Goal: Use online tool/utility: Use online tool/utility

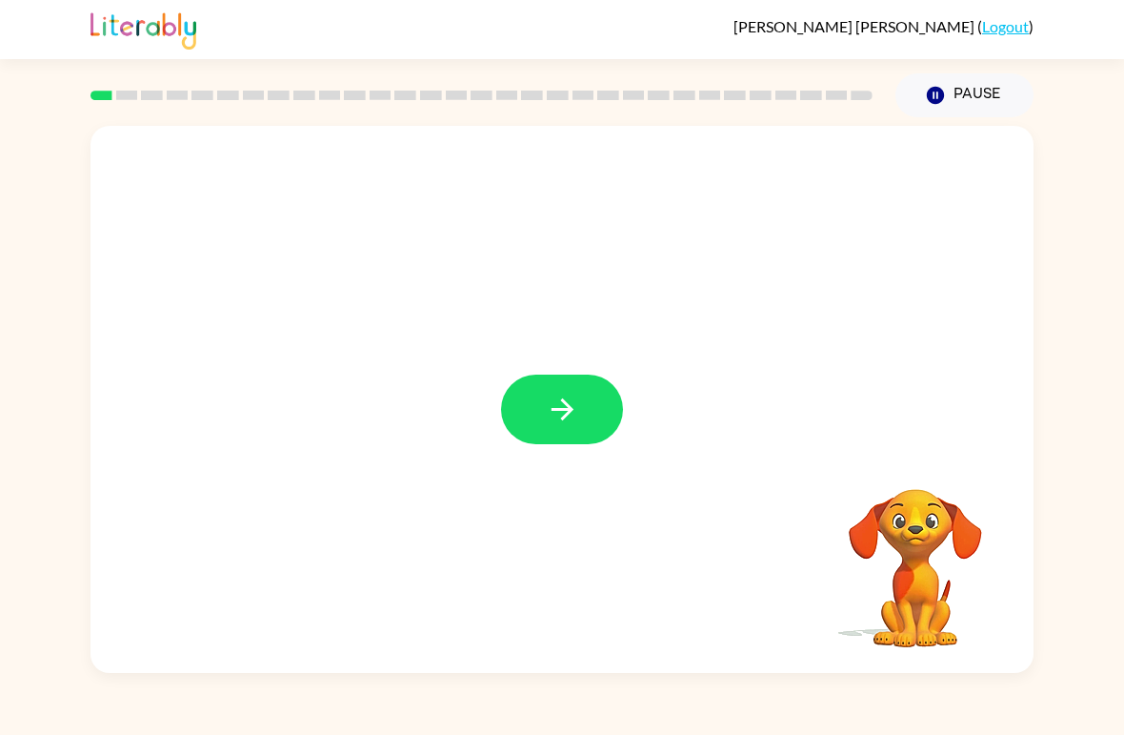
click at [552, 408] on icon "button" at bounding box center [562, 409] width 33 height 33
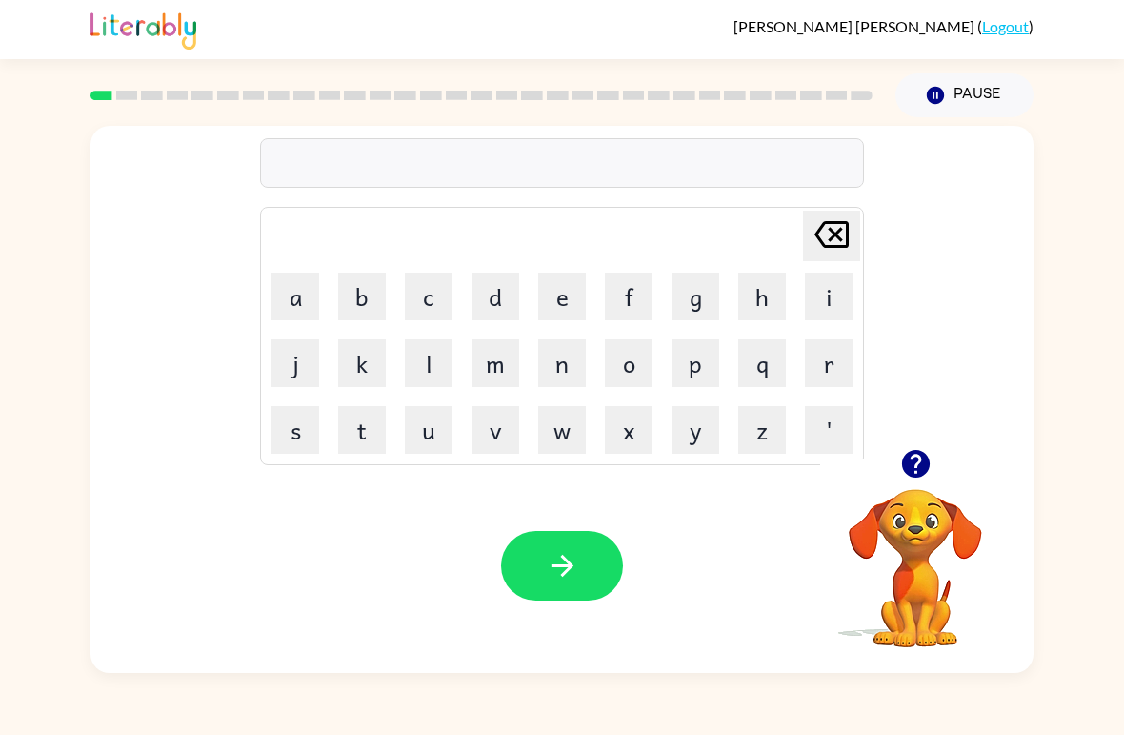
click at [446, 309] on button "c" at bounding box center [429, 296] width 48 height 48
click at [819, 293] on button "i" at bounding box center [829, 296] width 48 height 48
click at [815, 354] on button "r" at bounding box center [829, 363] width 48 height 48
click at [426, 281] on button "c" at bounding box center [429, 296] width 48 height 48
click at [442, 446] on button "u" at bounding box center [429, 430] width 48 height 48
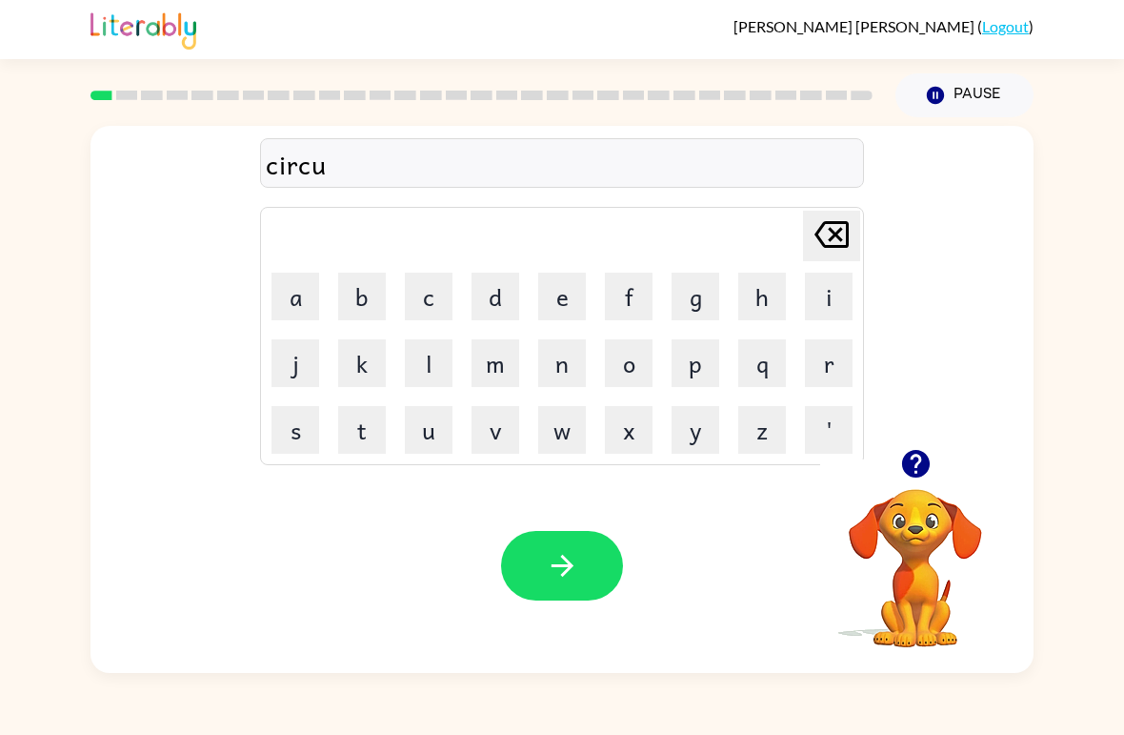
click at [299, 439] on button "s" at bounding box center [296, 430] width 48 height 48
click at [911, 464] on icon "button" at bounding box center [915, 464] width 28 height 28
click at [533, 592] on button "button" at bounding box center [562, 566] width 122 height 70
click at [919, 472] on icon "button" at bounding box center [915, 464] width 28 height 28
click at [677, 418] on button "y" at bounding box center [696, 430] width 48 height 48
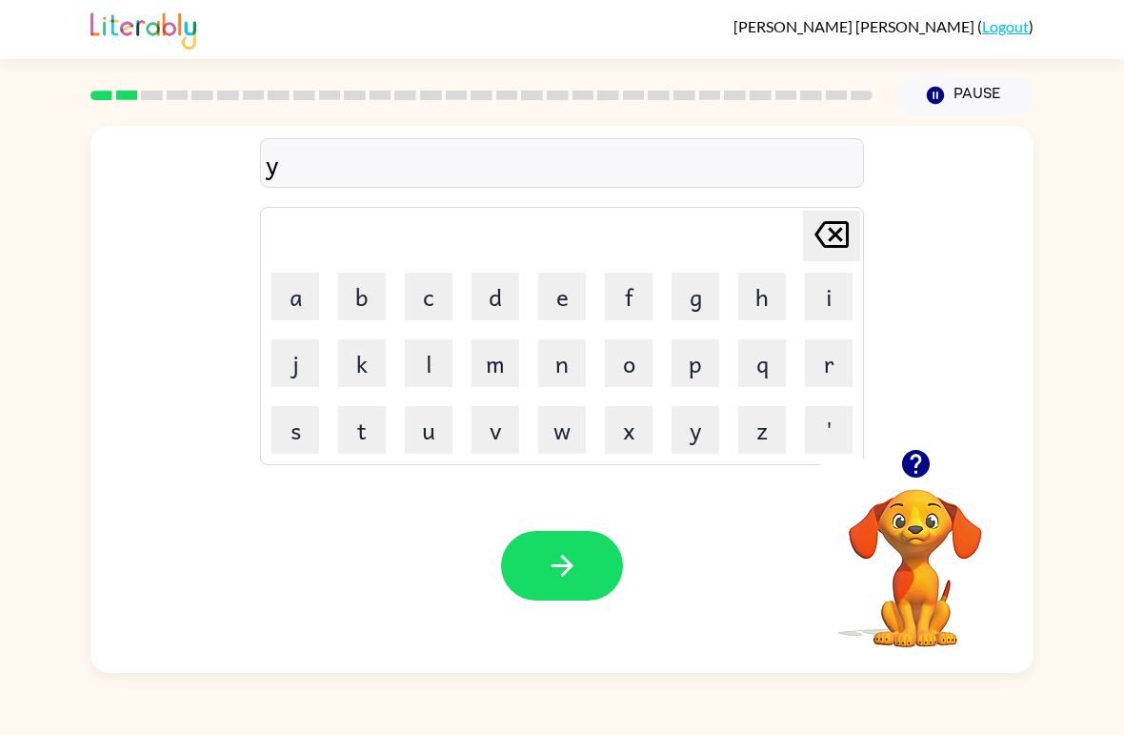
click at [281, 296] on button "a" at bounding box center [296, 296] width 48 height 48
click at [559, 440] on button "w" at bounding box center [562, 430] width 48 height 48
click at [550, 361] on button "n" at bounding box center [562, 363] width 48 height 48
click at [553, 548] on button "button" at bounding box center [562, 566] width 122 height 70
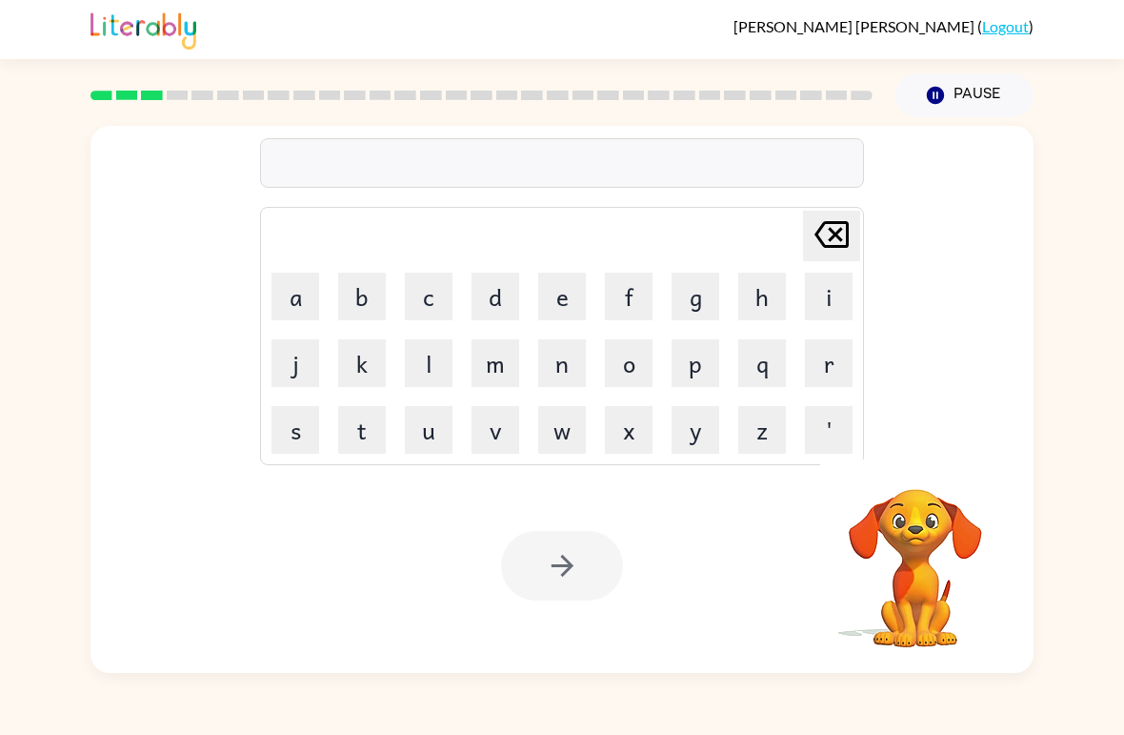
click at [552, 444] on button "w" at bounding box center [562, 430] width 48 height 48
click at [831, 298] on button "i" at bounding box center [829, 296] width 48 height 48
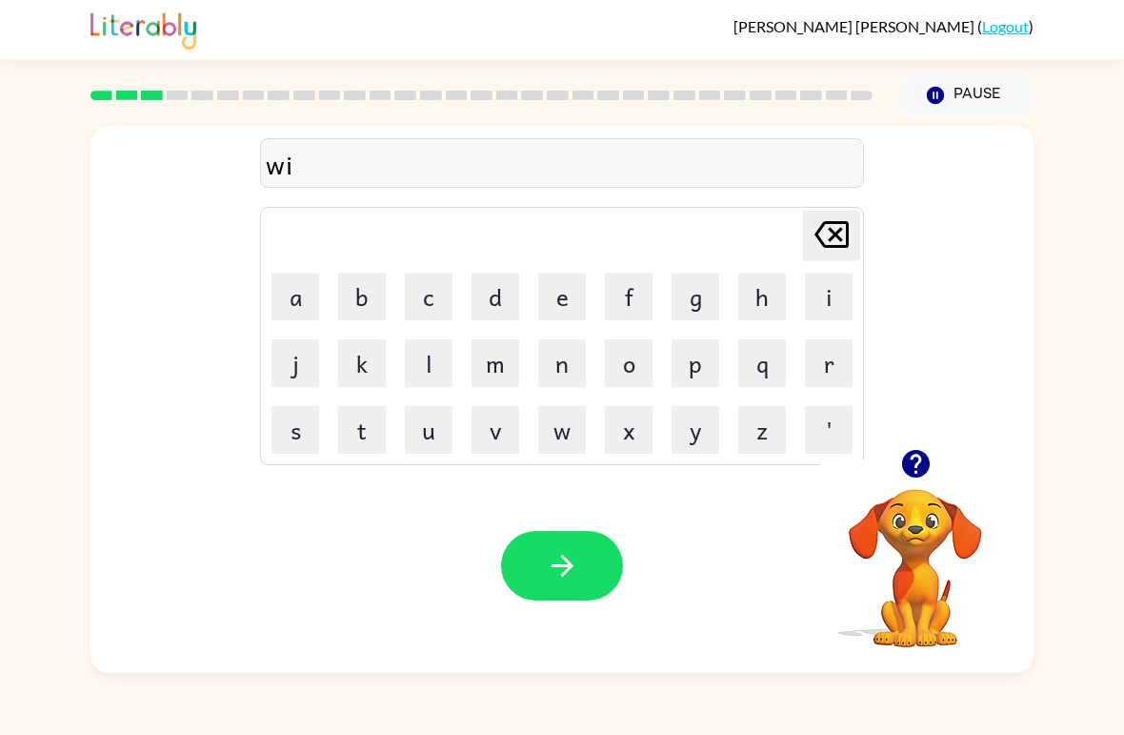
click at [433, 351] on button "l" at bounding box center [429, 363] width 48 height 48
click at [479, 314] on button "d" at bounding box center [496, 296] width 48 height 48
click at [628, 280] on button "f" at bounding box center [629, 296] width 48 height 48
click at [815, 298] on button "i" at bounding box center [829, 296] width 48 height 48
click at [824, 380] on button "r" at bounding box center [829, 363] width 48 height 48
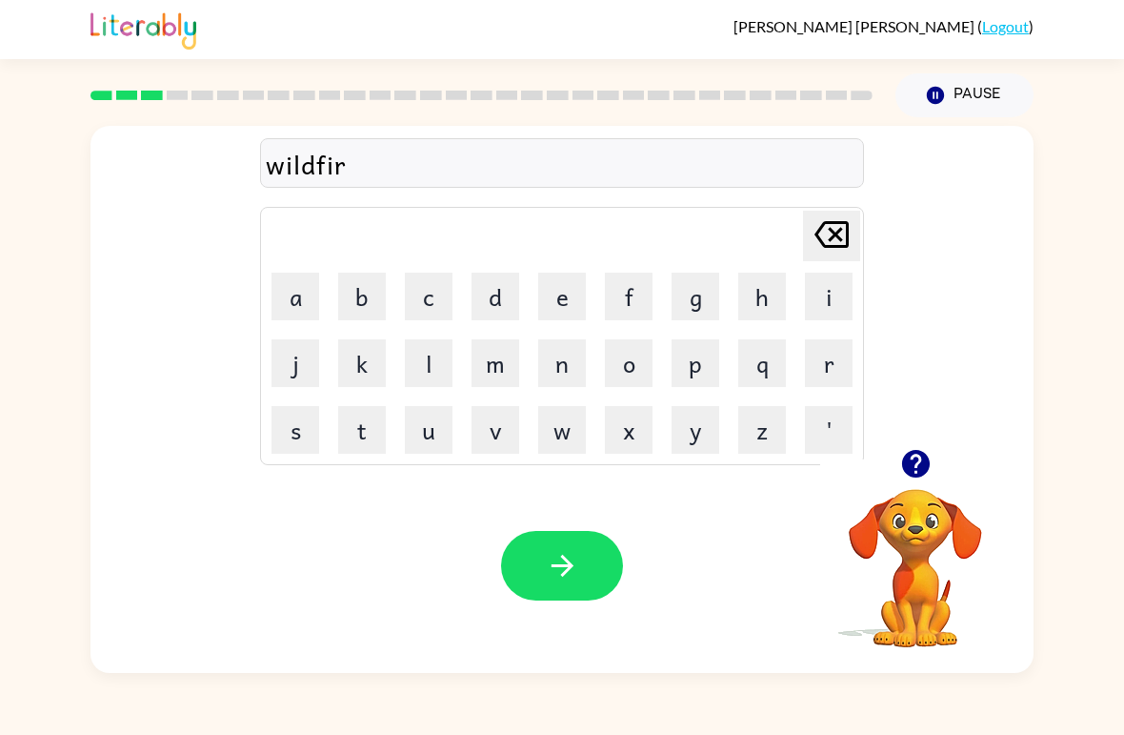
click at [557, 303] on button "e" at bounding box center [562, 296] width 48 height 48
click at [535, 564] on button "button" at bounding box center [562, 566] width 122 height 70
click at [948, 95] on button "Pause Pause" at bounding box center [965, 95] width 138 height 44
